Goal: Transaction & Acquisition: Purchase product/service

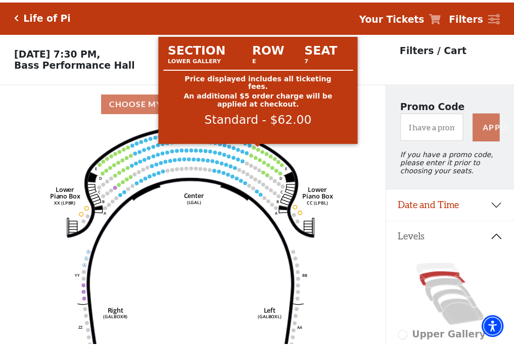
scroll to position [47, 0]
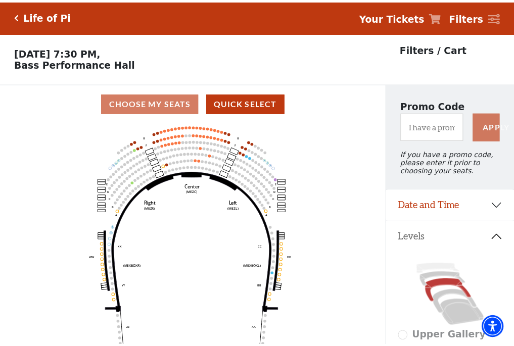
scroll to position [47, 0]
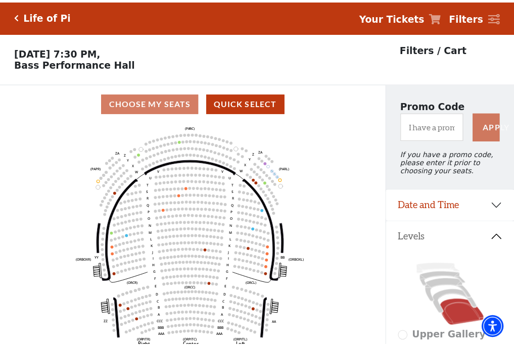
scroll to position [47, 0]
